Goal: Obtain resource: Obtain resource

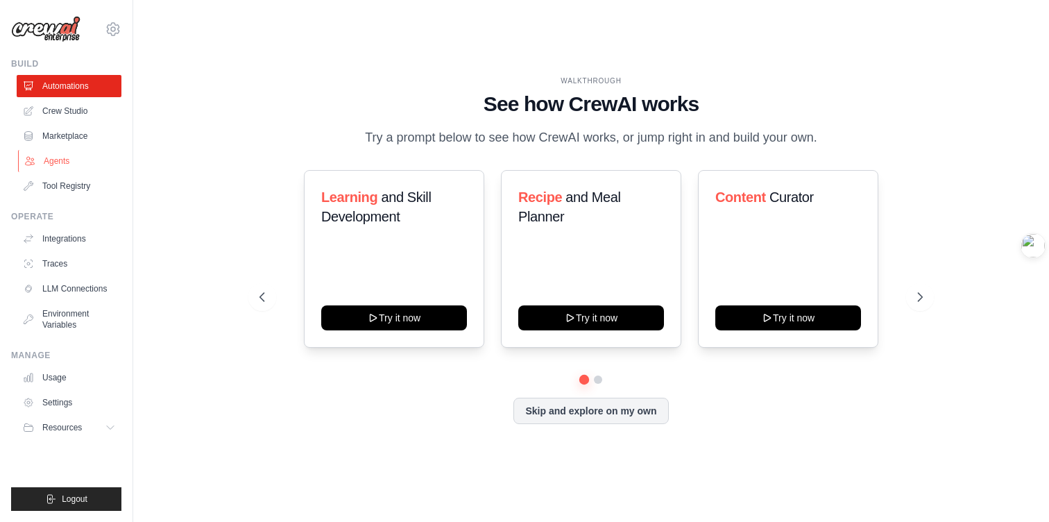
click at [64, 158] on link "Agents" at bounding box center [70, 161] width 105 height 22
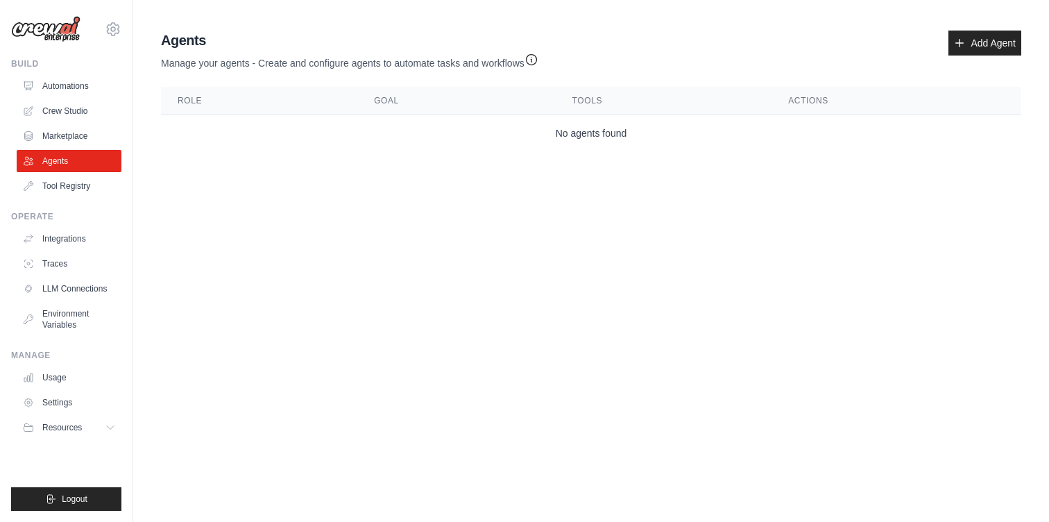
click at [64, 158] on link "Agents" at bounding box center [69, 161] width 105 height 22
click at [65, 129] on link "Marketplace" at bounding box center [70, 136] width 105 height 22
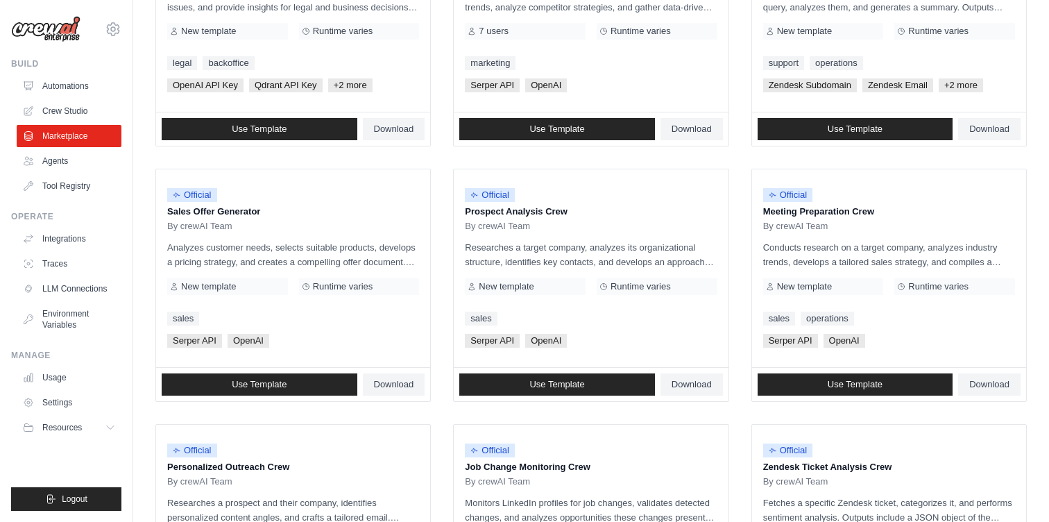
scroll to position [275, 0]
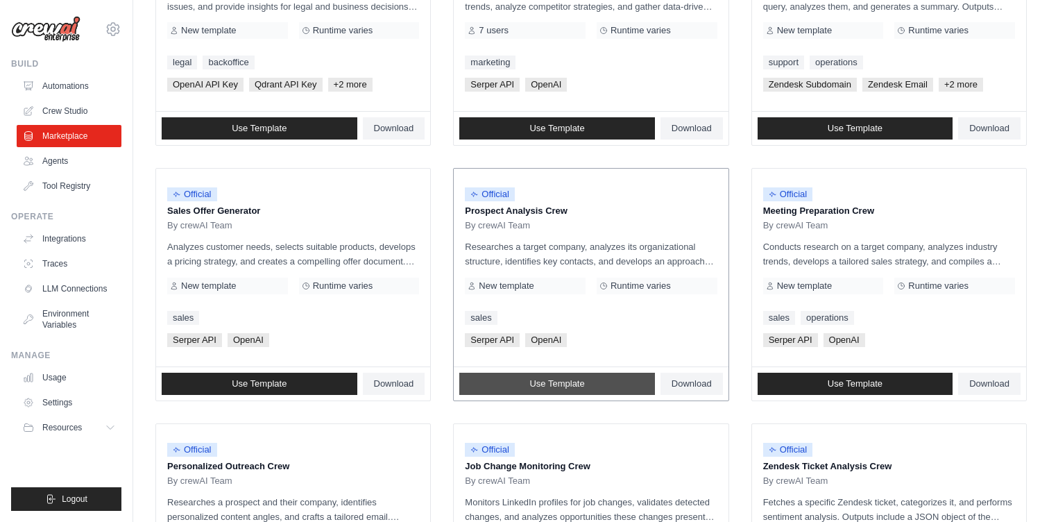
click at [590, 381] on link "Use Template" at bounding box center [557, 383] width 196 height 22
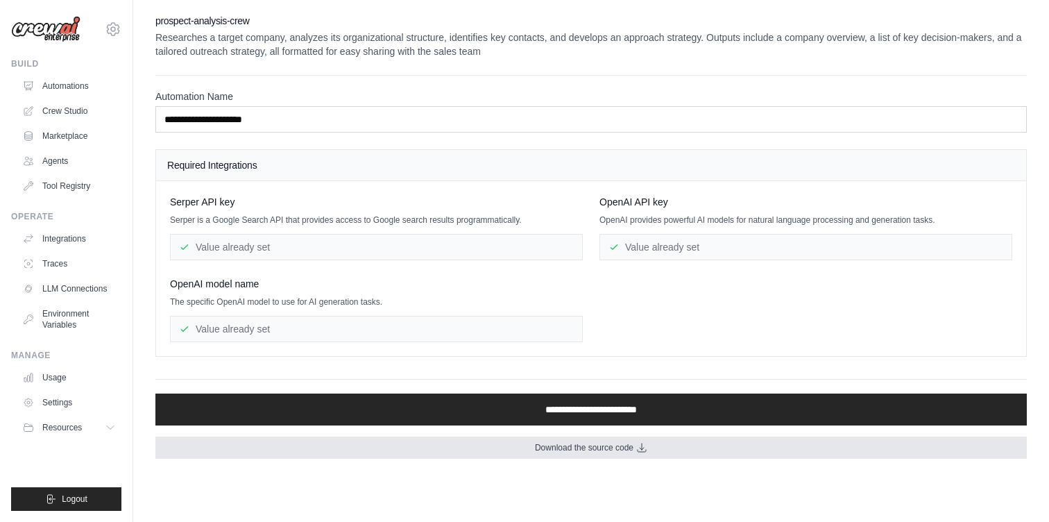
click at [601, 446] on span "Download the source code" at bounding box center [584, 447] width 98 height 11
